Goal: Find specific page/section: Find specific page/section

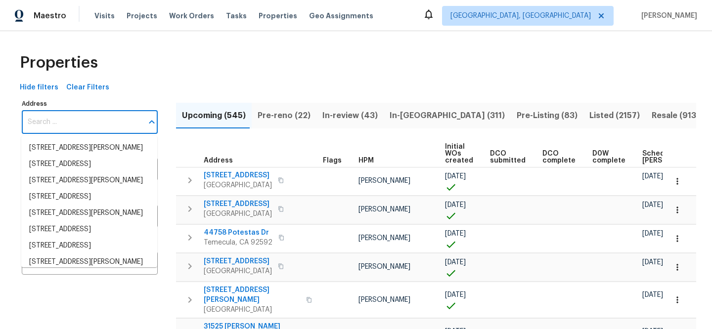
click at [90, 117] on input "Address" at bounding box center [82, 122] width 121 height 23
paste input "[STREET_ADDRESS][PERSON_NAME]"
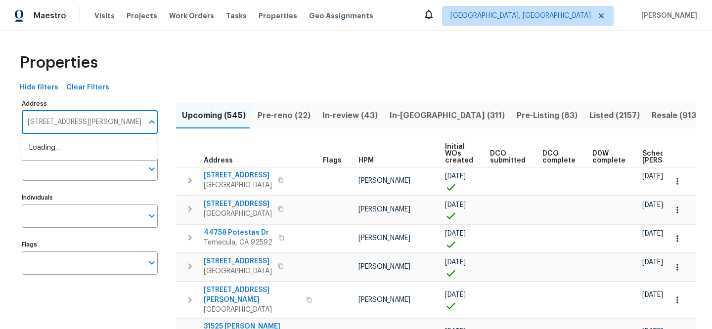
type input "[STREET_ADDRESS][PERSON_NAME]"
click at [100, 159] on ul "1202 Clifton Ave Akron OH 44310" at bounding box center [89, 148] width 136 height 24
click at [99, 152] on li "1202 Clifton Ave Akron OH 44310" at bounding box center [89, 148] width 136 height 16
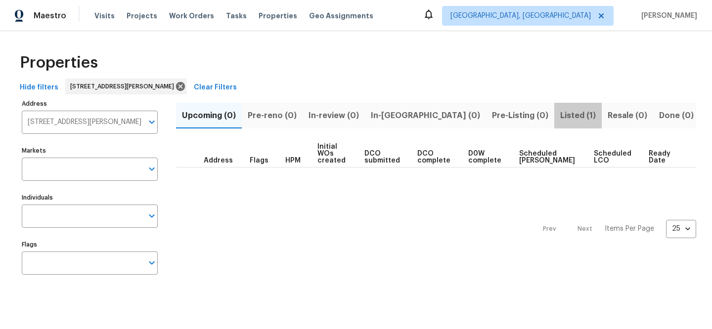
click at [560, 109] on span "Listed (1)" at bounding box center [578, 116] width 36 height 14
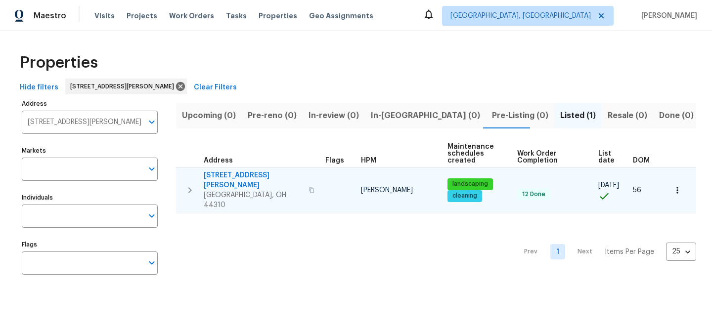
click at [226, 172] on span "[STREET_ADDRESS][PERSON_NAME]" at bounding box center [253, 180] width 99 height 20
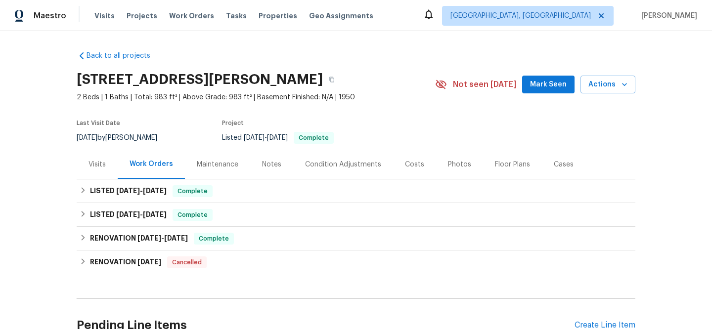
click at [103, 168] on div "Visits" at bounding box center [97, 164] width 41 height 29
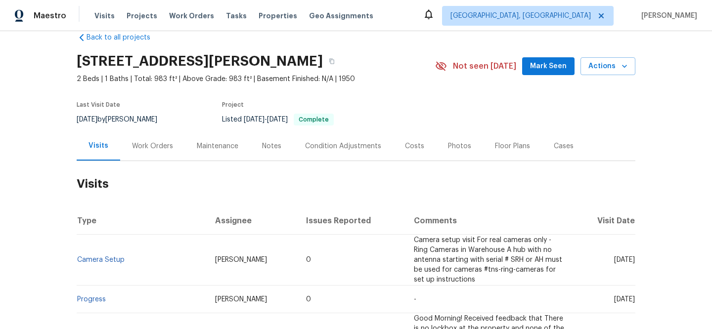
scroll to position [38, 0]
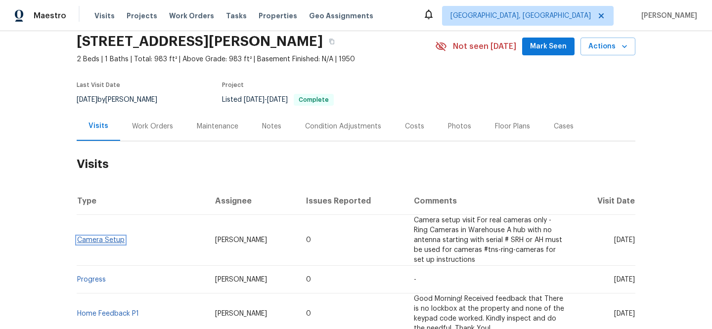
click at [100, 240] on link "Camera Setup" at bounding box center [100, 240] width 47 height 7
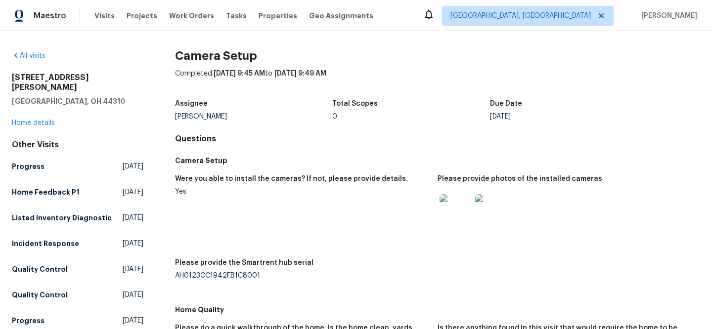
click at [440, 221] on img at bounding box center [455, 210] width 32 height 32
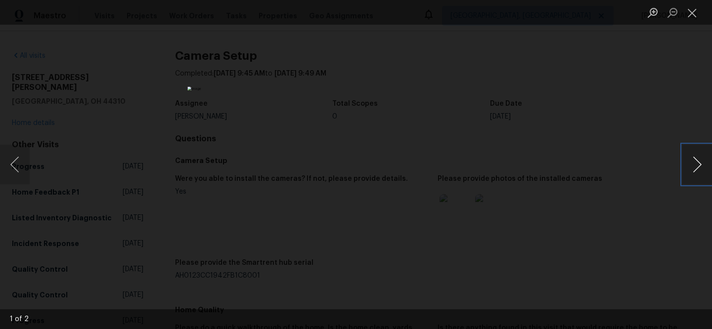
click at [696, 170] on button "Next image" at bounding box center [697, 165] width 30 height 40
click at [689, 15] on button "Close lightbox" at bounding box center [692, 12] width 20 height 17
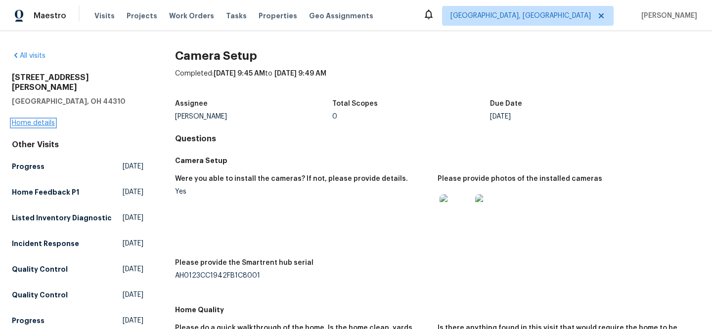
click at [54, 120] on link "Home details" at bounding box center [33, 123] width 43 height 7
